Goal: Find contact information: Find contact information

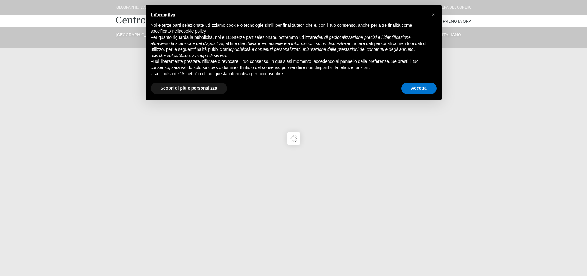
type input "[DATE]"
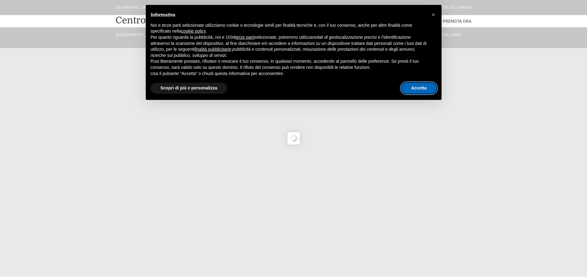
click at [419, 85] on button "Accetta" at bounding box center [418, 88] width 35 height 11
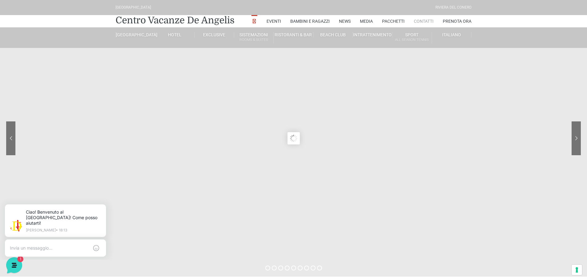
click at [431, 19] on link "Contatti" at bounding box center [423, 21] width 20 height 12
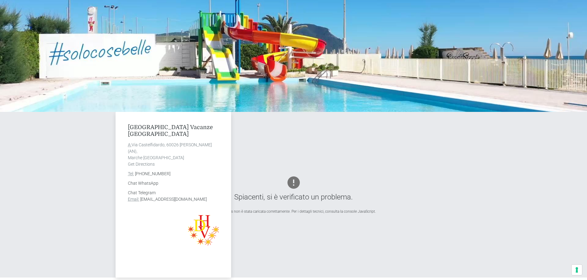
scroll to position [123, 0]
